Goal: Transaction & Acquisition: Purchase product/service

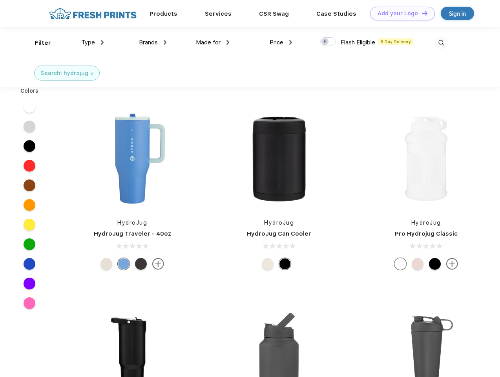
click at [400, 13] on link "Add your Logo Design Tool" at bounding box center [402, 14] width 65 height 14
click at [0, 0] on div "Design Tool" at bounding box center [0, 0] width 0 height 0
click at [421, 13] on link "Add your Logo Design Tool" at bounding box center [402, 14] width 65 height 14
click at [38, 43] on div "Filter" at bounding box center [43, 42] width 16 height 9
click at [93, 42] on span "Type" at bounding box center [88, 42] width 14 height 7
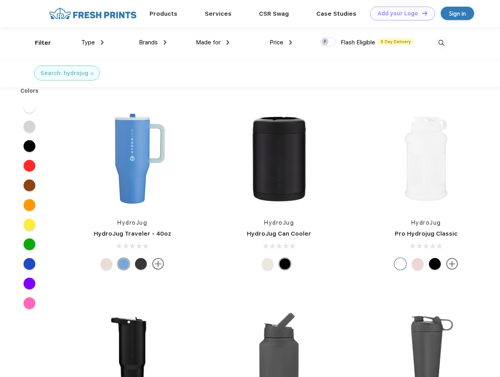
click at [153, 42] on span "Brands" at bounding box center [148, 42] width 19 height 7
click at [213, 42] on span "Made for" at bounding box center [208, 42] width 25 height 7
click at [281, 42] on span "Price" at bounding box center [277, 42] width 14 height 7
click at [328, 42] on div at bounding box center [327, 41] width 15 height 9
click at [326, 42] on input "checkbox" at bounding box center [322, 39] width 5 height 5
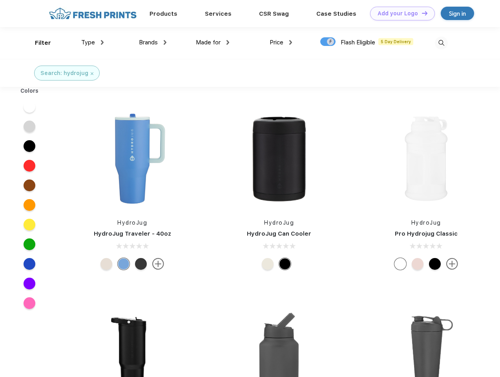
click at [441, 43] on img at bounding box center [441, 43] width 13 height 13
